Goal: Task Accomplishment & Management: Use online tool/utility

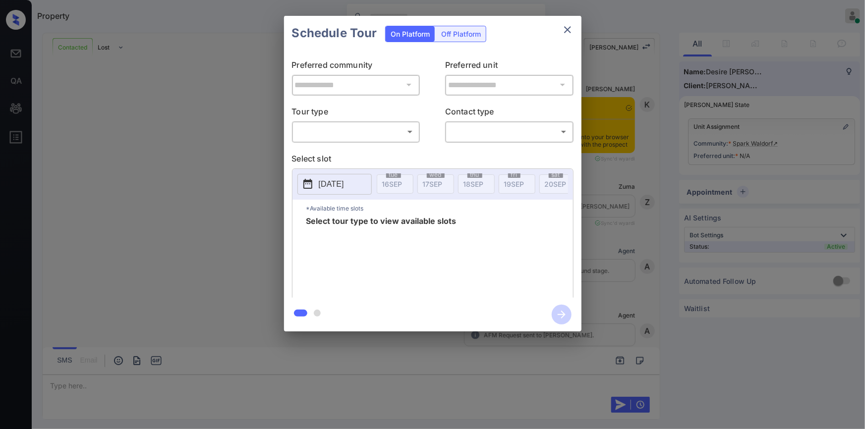
scroll to position [806, 0]
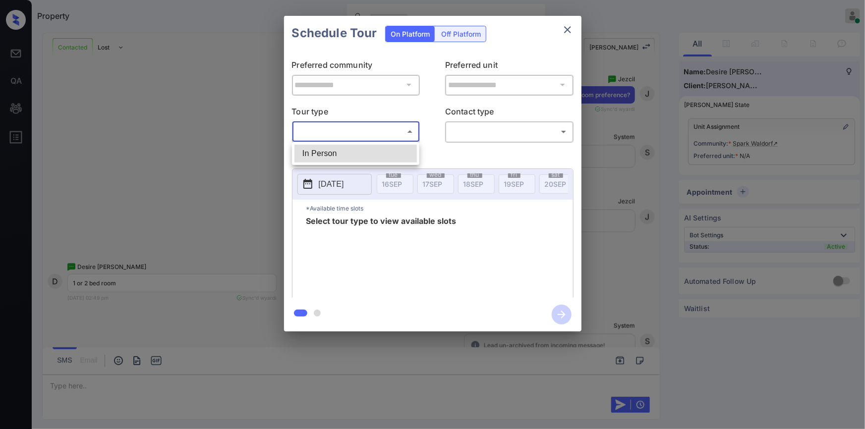
click at [342, 131] on body "Property [PERSON_NAME] Online Set yourself offline Set yourself on break Profil…" at bounding box center [432, 214] width 865 height 429
click at [333, 154] on li "In Person" at bounding box center [355, 154] width 122 height 18
type input "********"
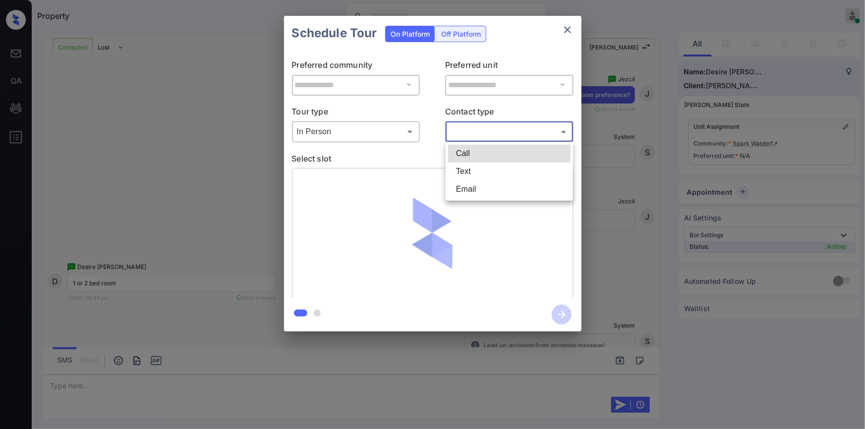
click at [473, 136] on body "Property [PERSON_NAME] Online Set yourself offline Set yourself on break Profil…" at bounding box center [432, 214] width 865 height 429
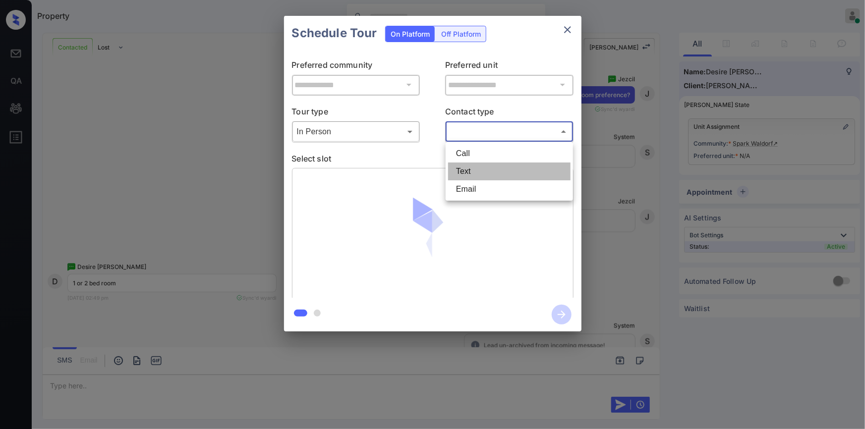
click at [470, 175] on li "Text" at bounding box center [509, 172] width 122 height 18
type input "****"
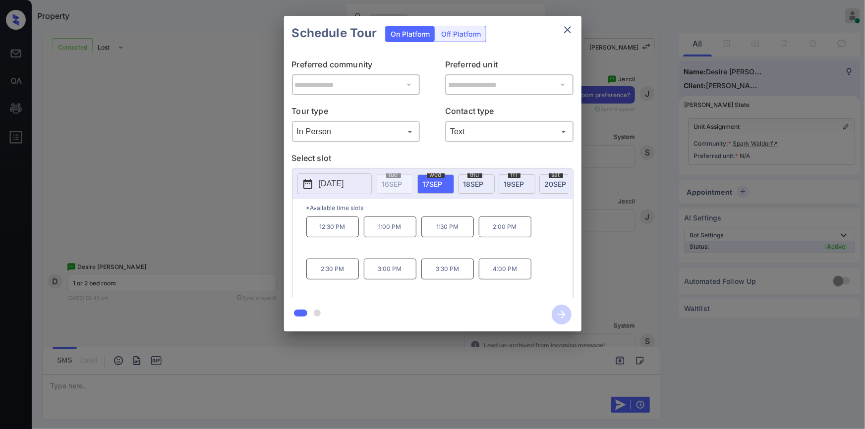
click at [552, 180] on span "[DATE]" at bounding box center [556, 184] width 22 height 8
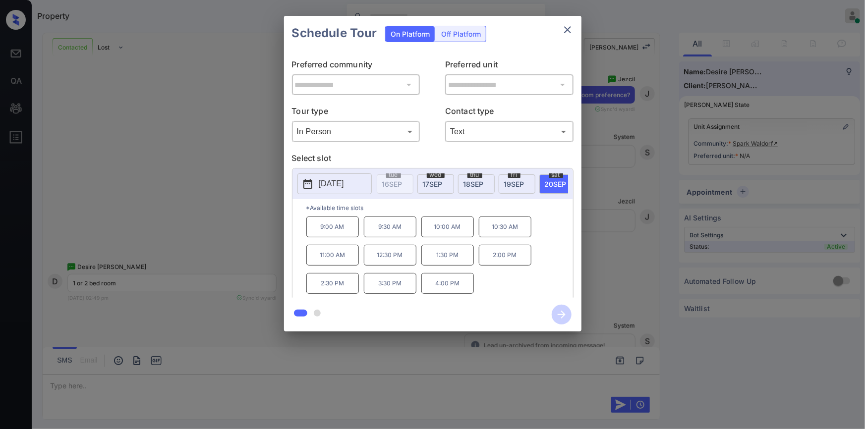
click at [207, 201] on div "**********" at bounding box center [432, 173] width 865 height 347
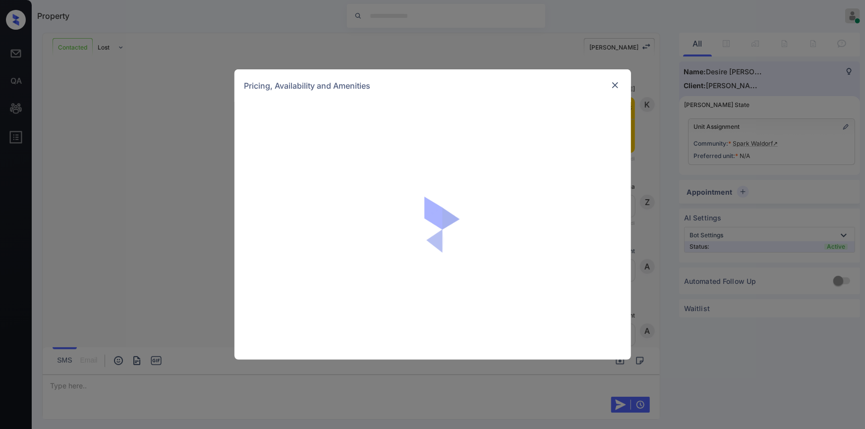
scroll to position [806, 0]
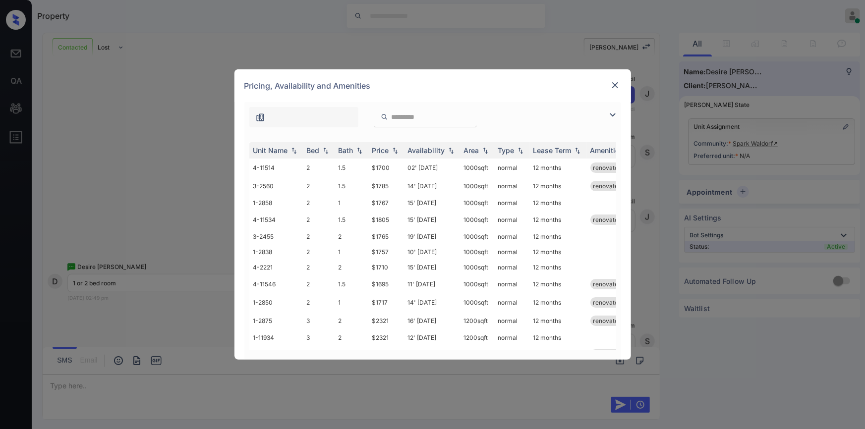
click at [611, 110] on img at bounding box center [613, 115] width 12 height 12
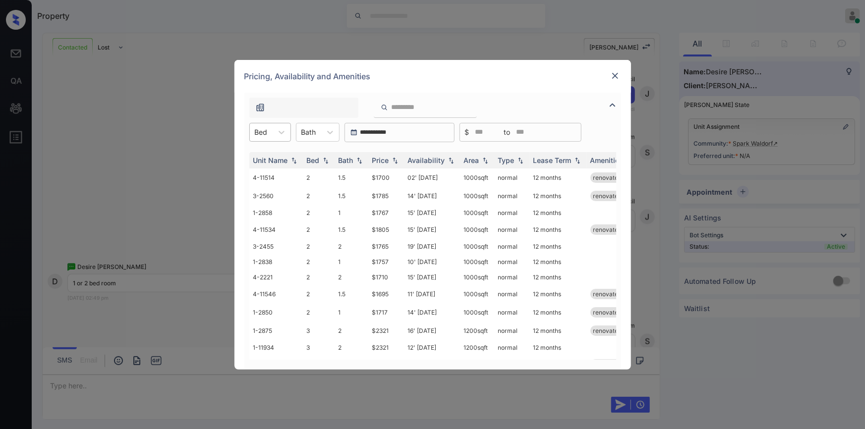
click at [272, 133] on div "Bed" at bounding box center [261, 132] width 23 height 14
click at [264, 157] on div "2" at bounding box center [270, 157] width 42 height 18
drag, startPoint x: 367, startPoint y: 178, endPoint x: 388, endPoint y: 173, distance: 21.8
click at [388, 173] on tr "4-11514 2 1.5 $1700 02' Sep 25 1000 sqft normal 12 months renovated" at bounding box center [508, 178] width 518 height 18
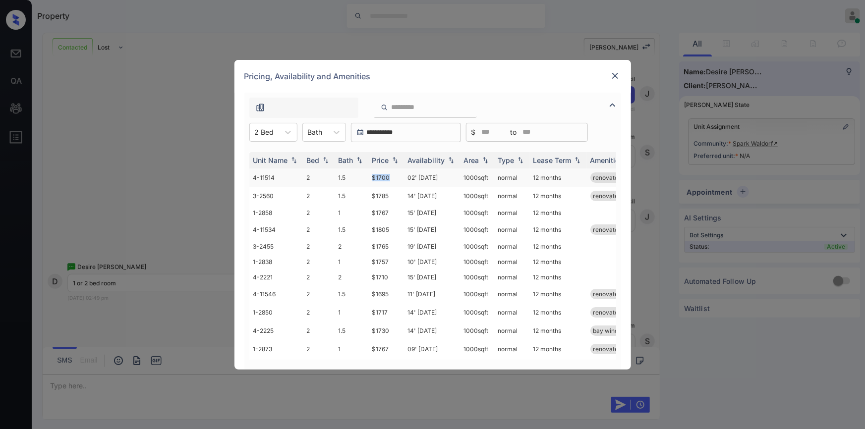
copy tr "$1700"
click at [384, 178] on td "$1700" at bounding box center [386, 178] width 36 height 18
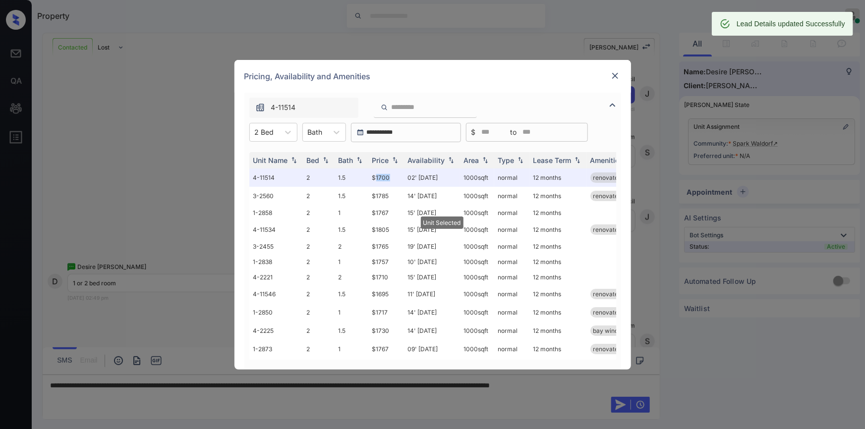
click at [611, 75] on img at bounding box center [615, 76] width 10 height 10
